Goal: Information Seeking & Learning: Learn about a topic

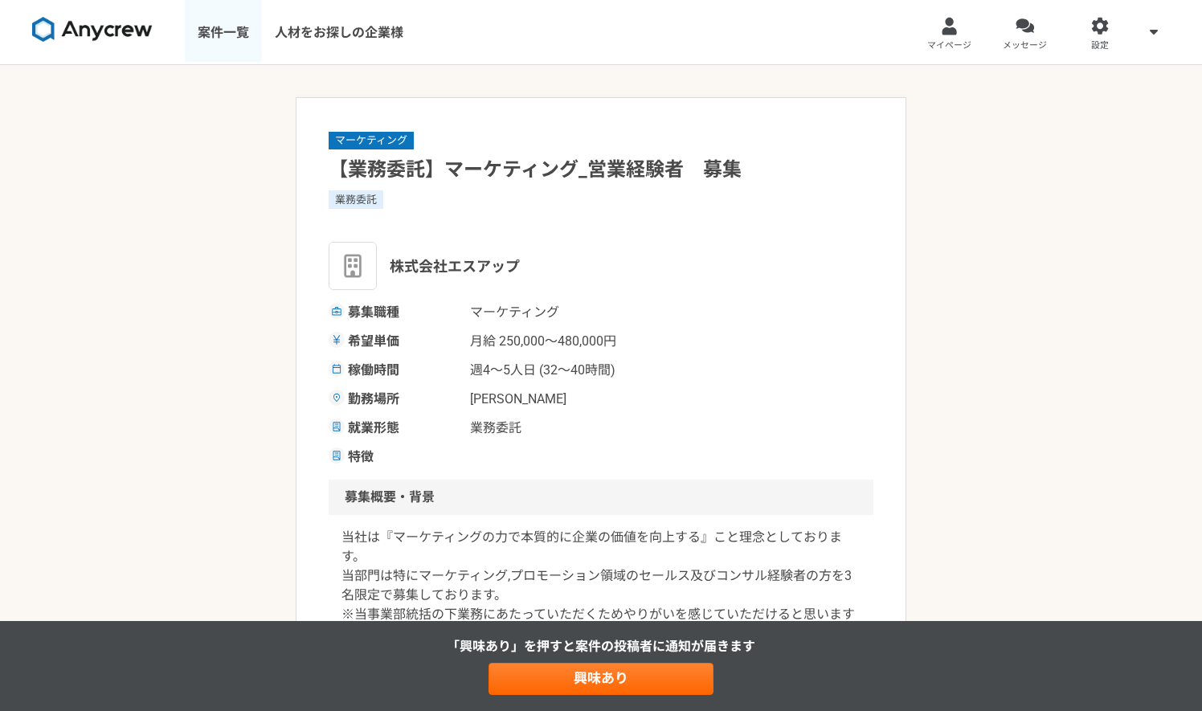
click at [219, 35] on link "案件一覧" at bounding box center [223, 32] width 77 height 64
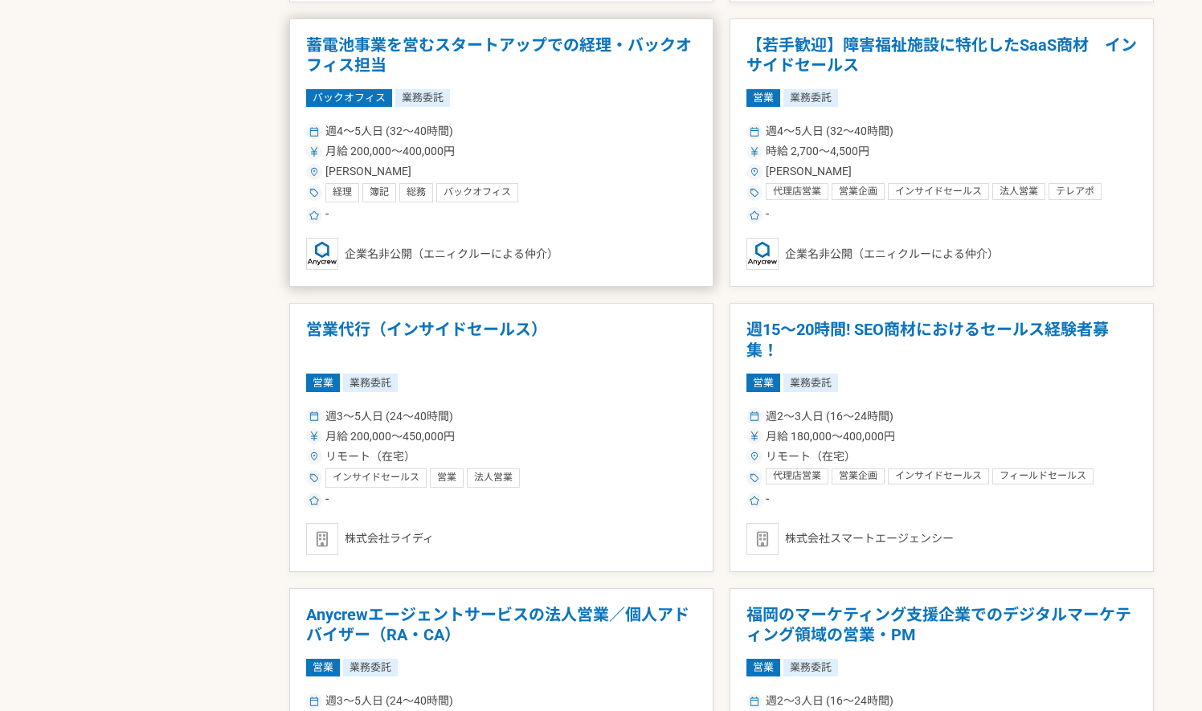
scroll to position [1339, 0]
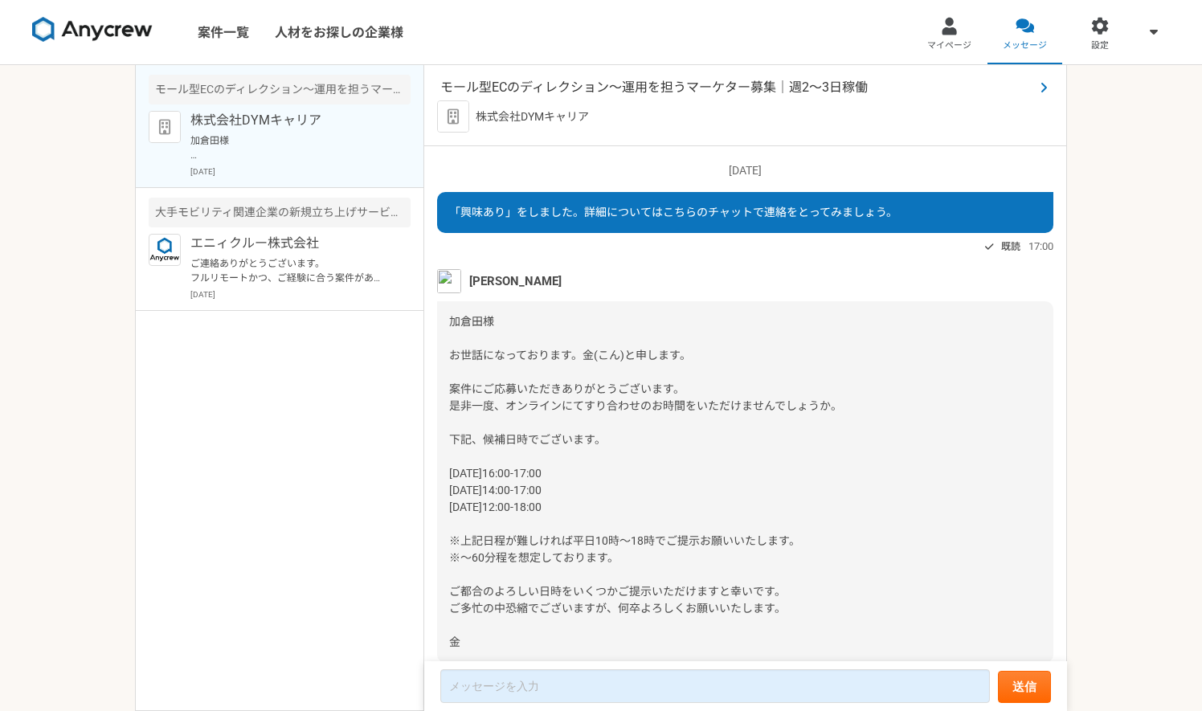
click at [680, 87] on span "モール型ECのディレクション～運用を担うマーケター募集｜週2〜3日稼働" at bounding box center [737, 87] width 594 height 19
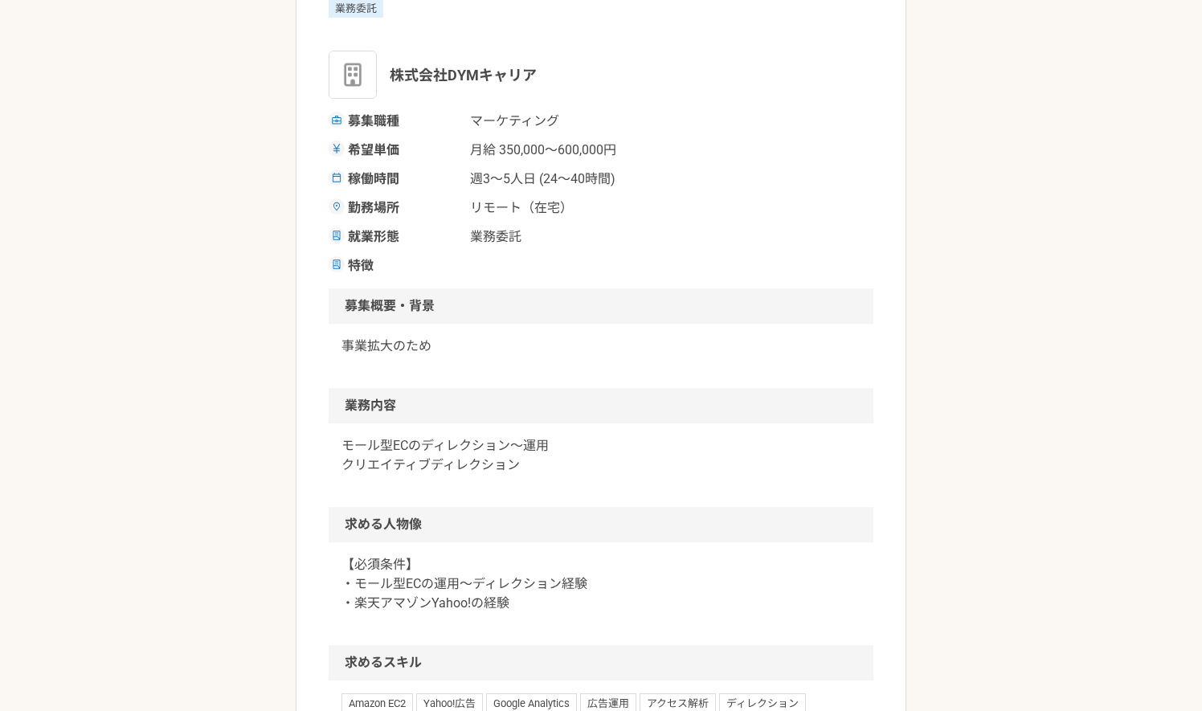
scroll to position [134, 0]
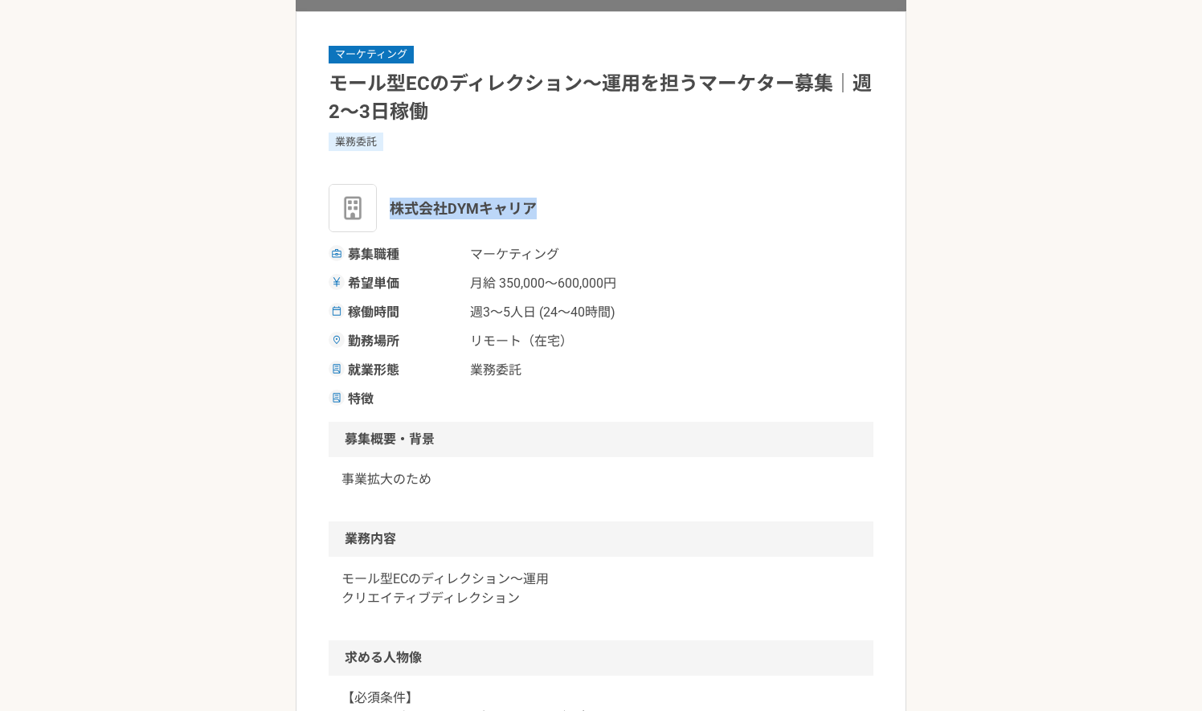
drag, startPoint x: 393, startPoint y: 206, endPoint x: 533, endPoint y: 212, distance: 140.7
click at [533, 212] on span "株式会社DYMキャリア" at bounding box center [463, 209] width 147 height 22
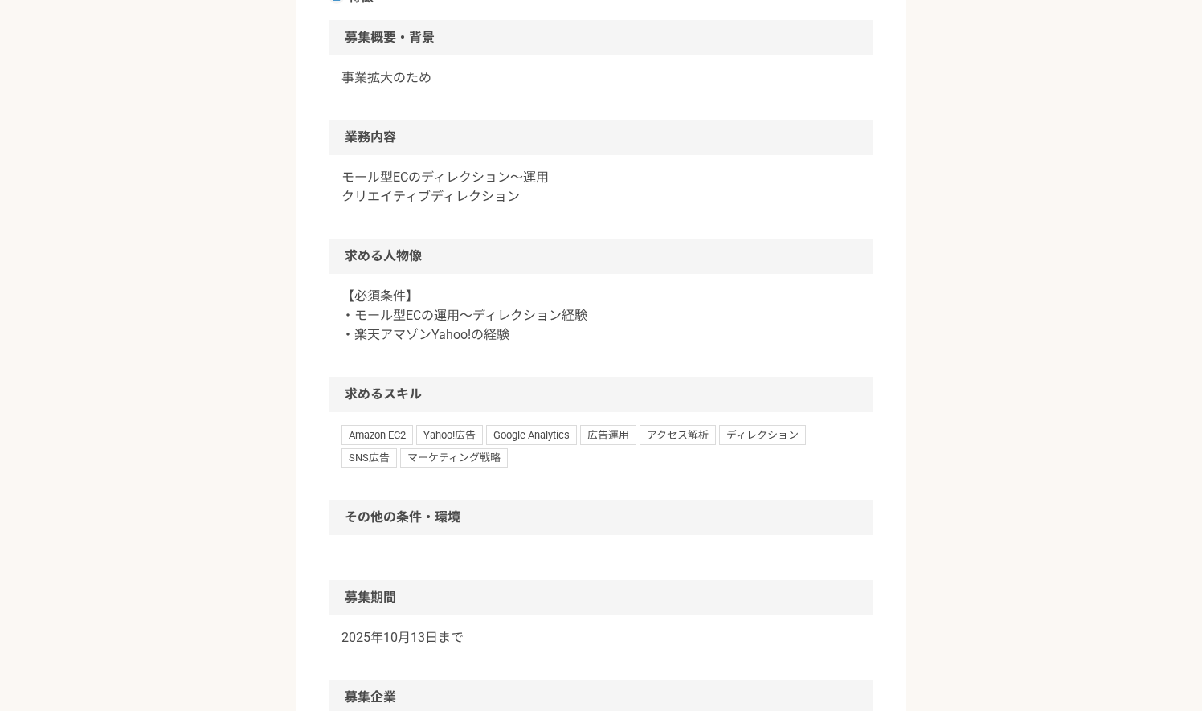
scroll to position [0, 0]
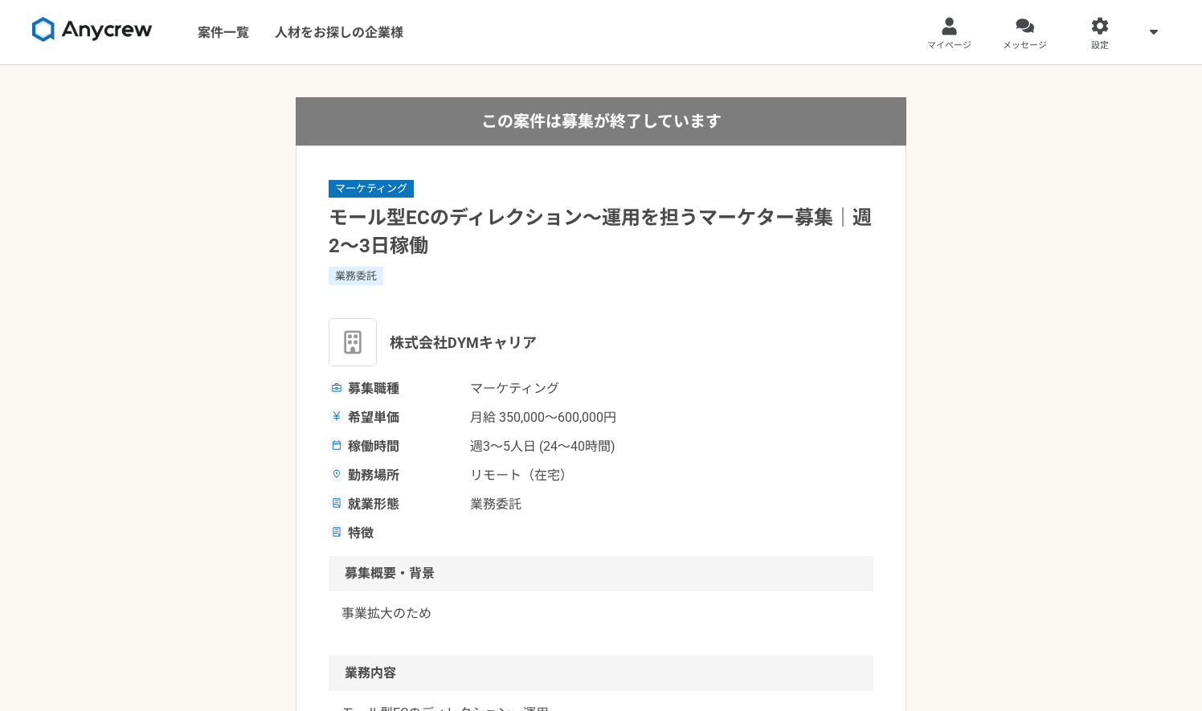
click at [721, 279] on div "業務委託" at bounding box center [601, 276] width 545 height 18
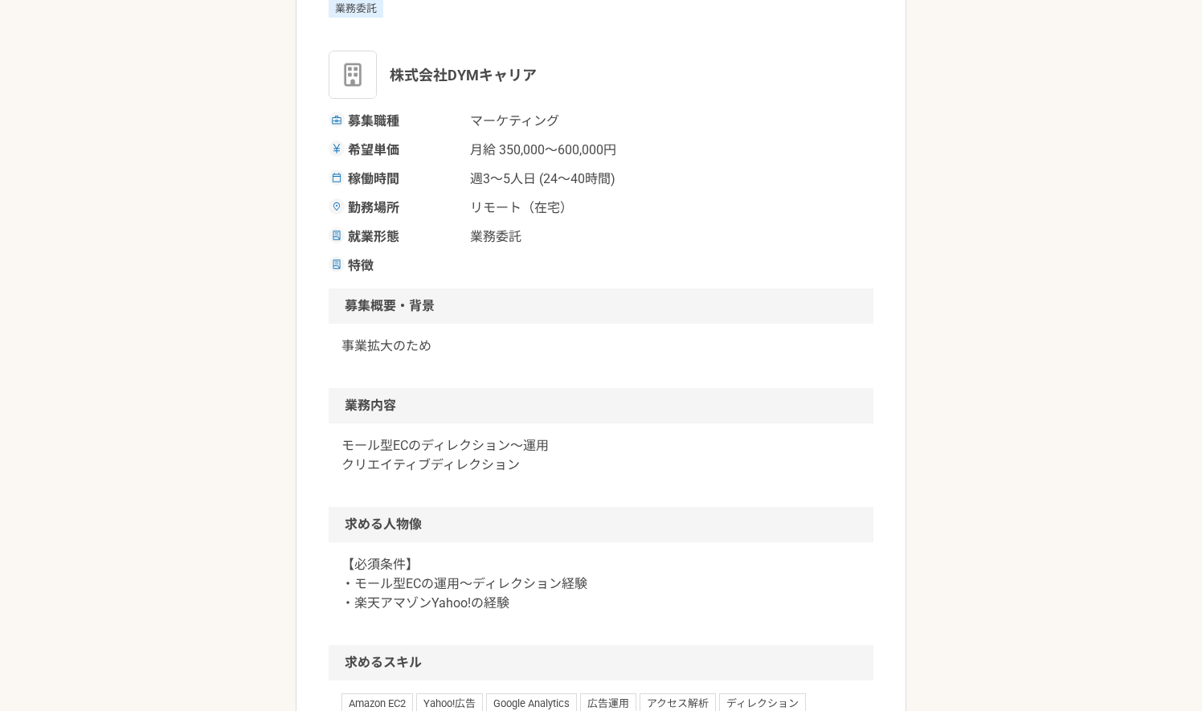
scroll to position [402, 0]
